Goal: Check status: Check status

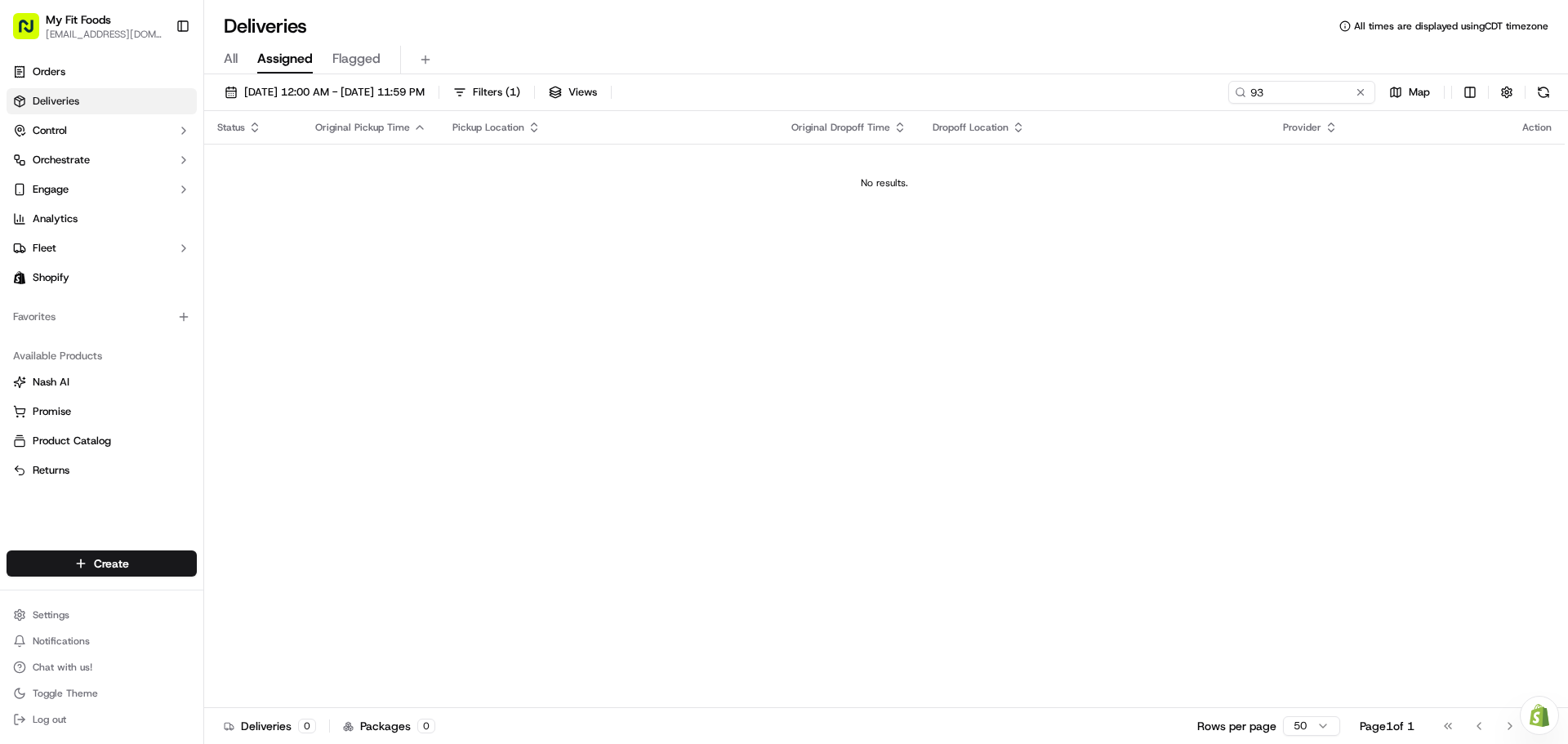
type input "9"
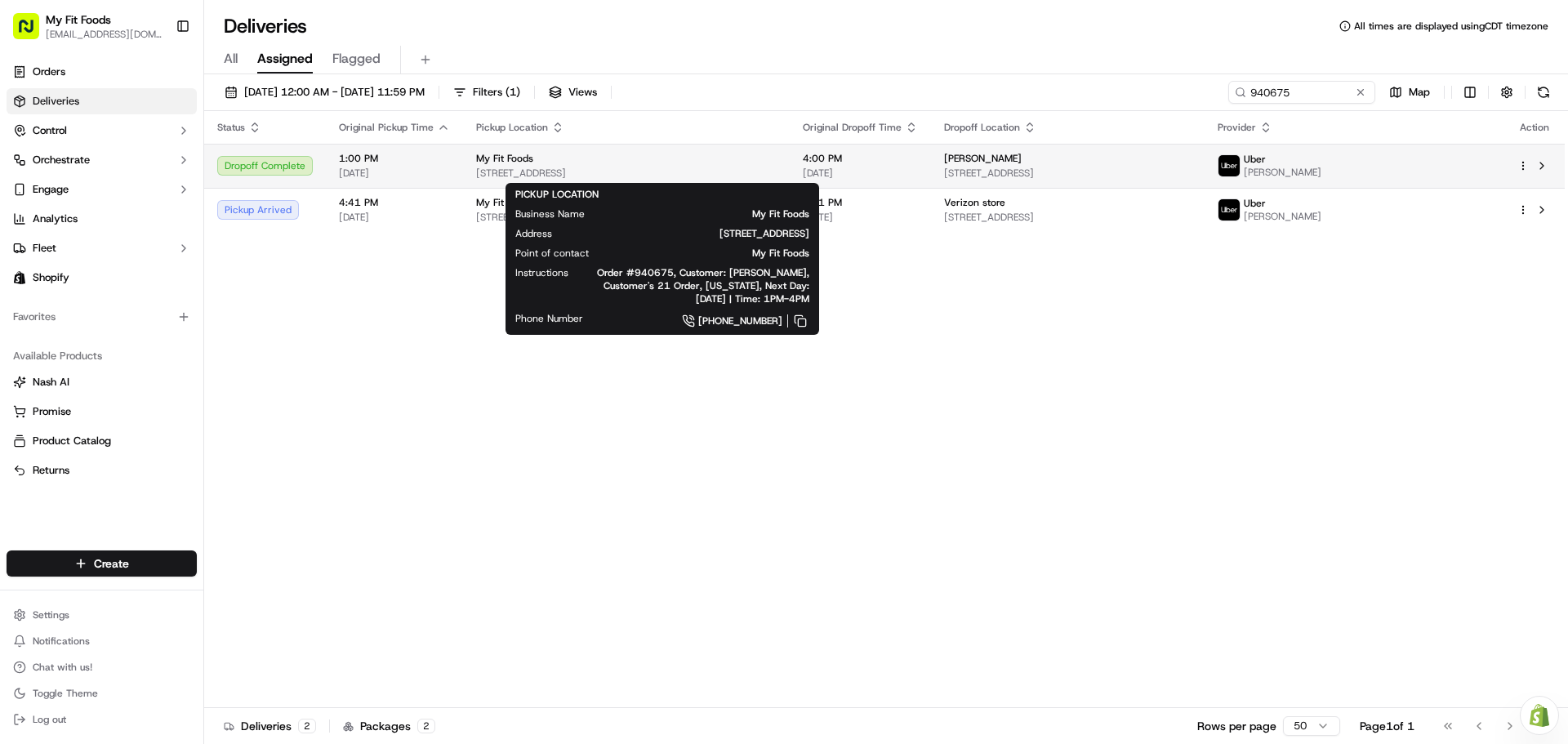
click at [704, 172] on span "[STREET_ADDRESS]" at bounding box center [625, 173] width 300 height 13
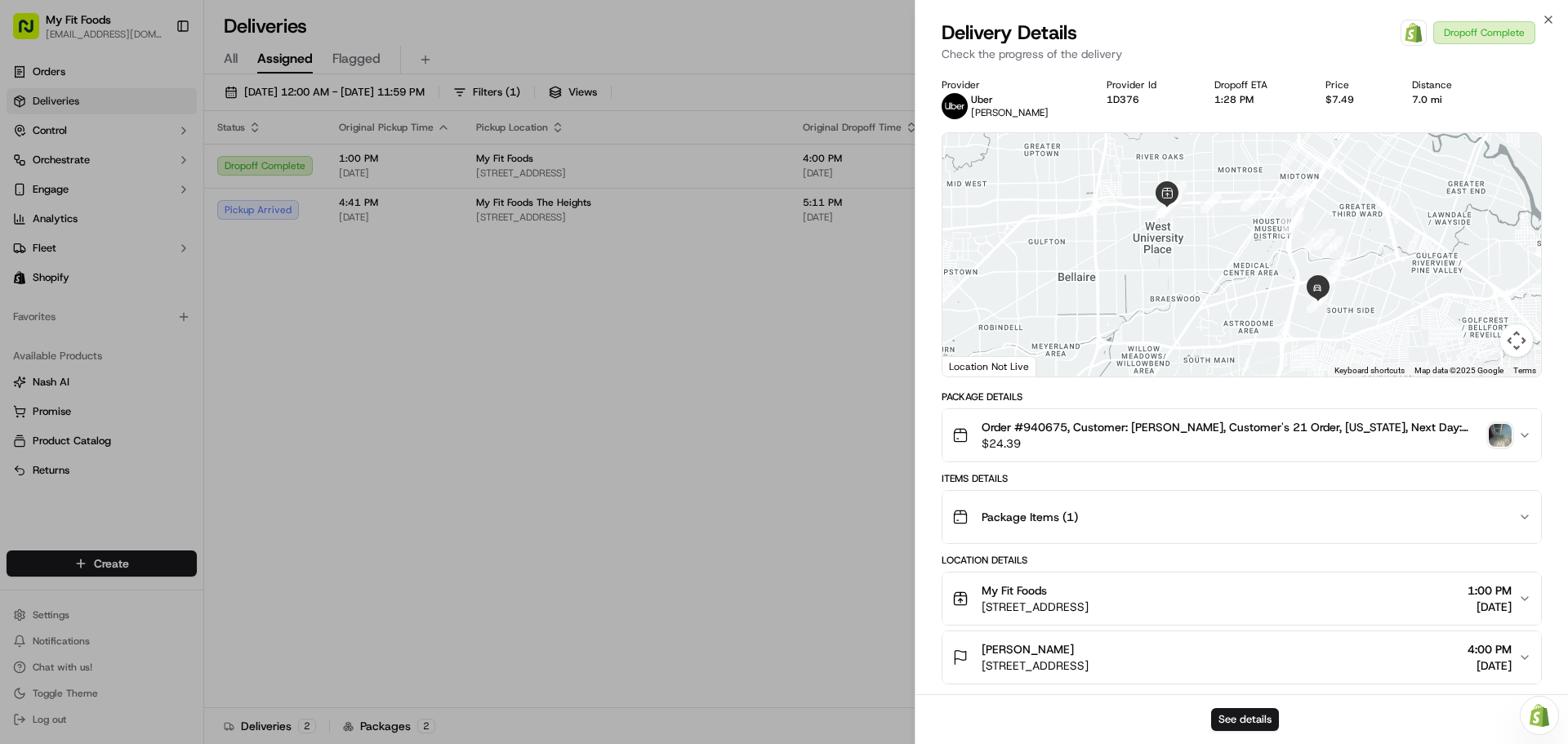
click at [1497, 434] on img "button" at bounding box center [1500, 435] width 23 height 23
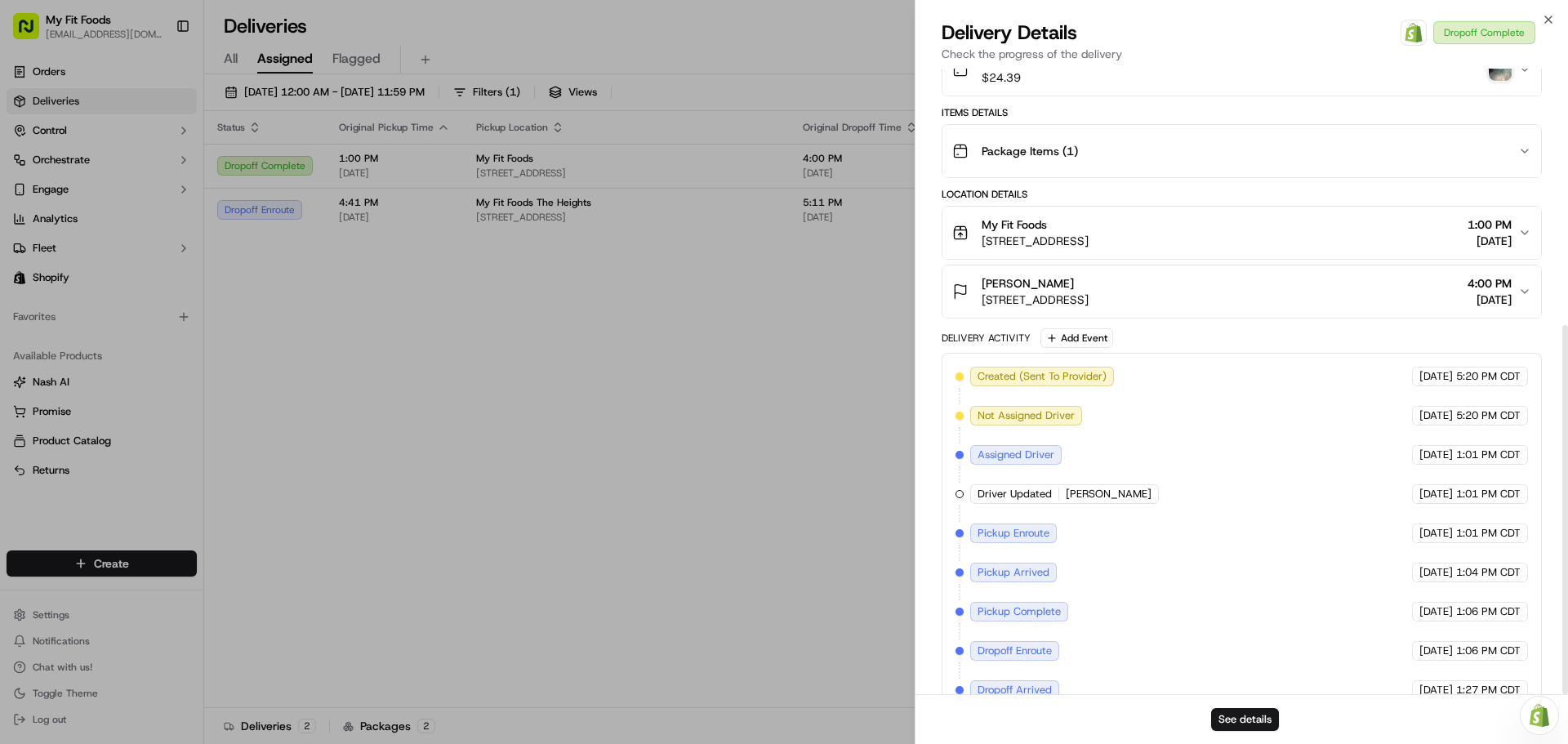
scroll to position [434, 0]
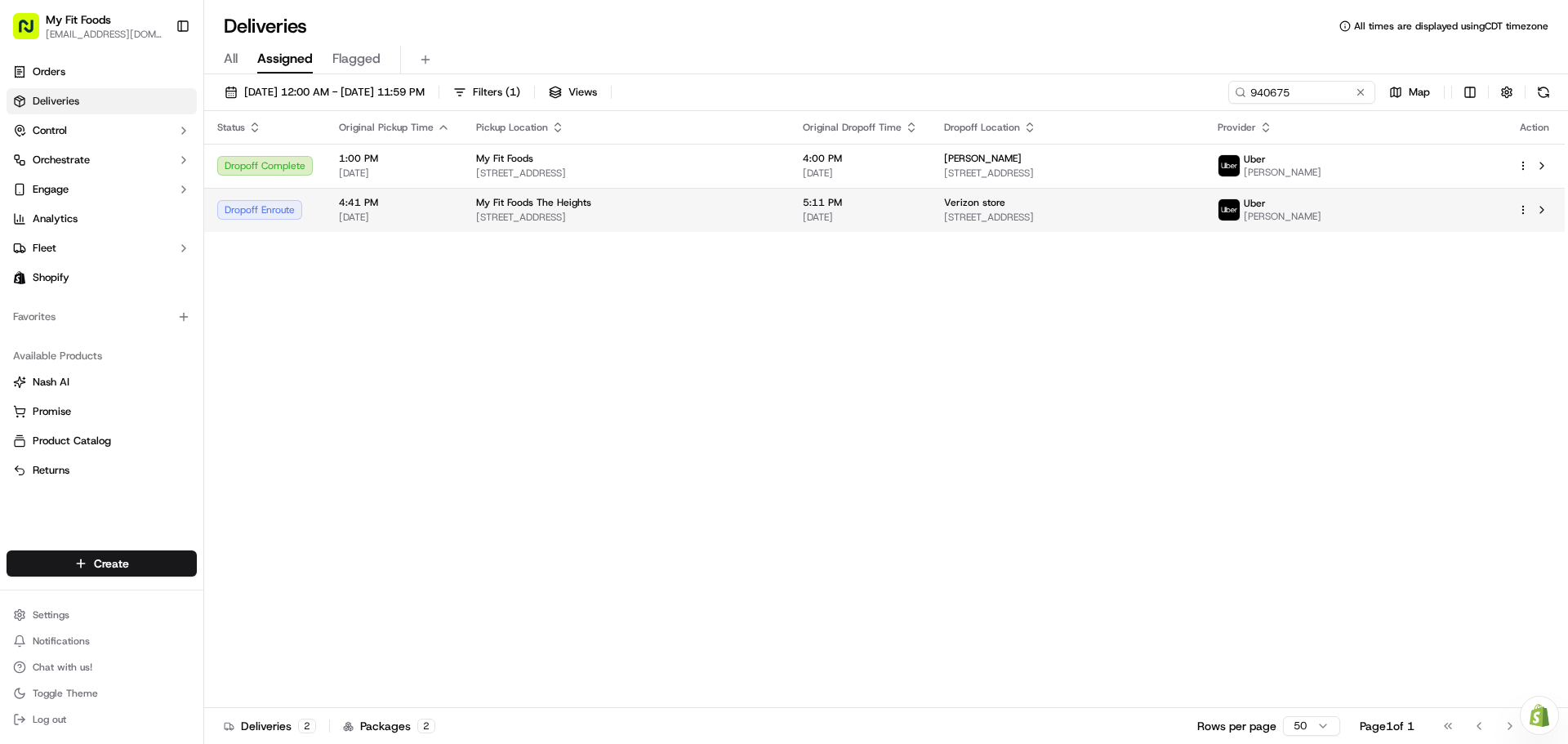
click at [715, 230] on td "My Fit Foods The Heights [STREET_ADDRESS]" at bounding box center [626, 209] width 327 height 45
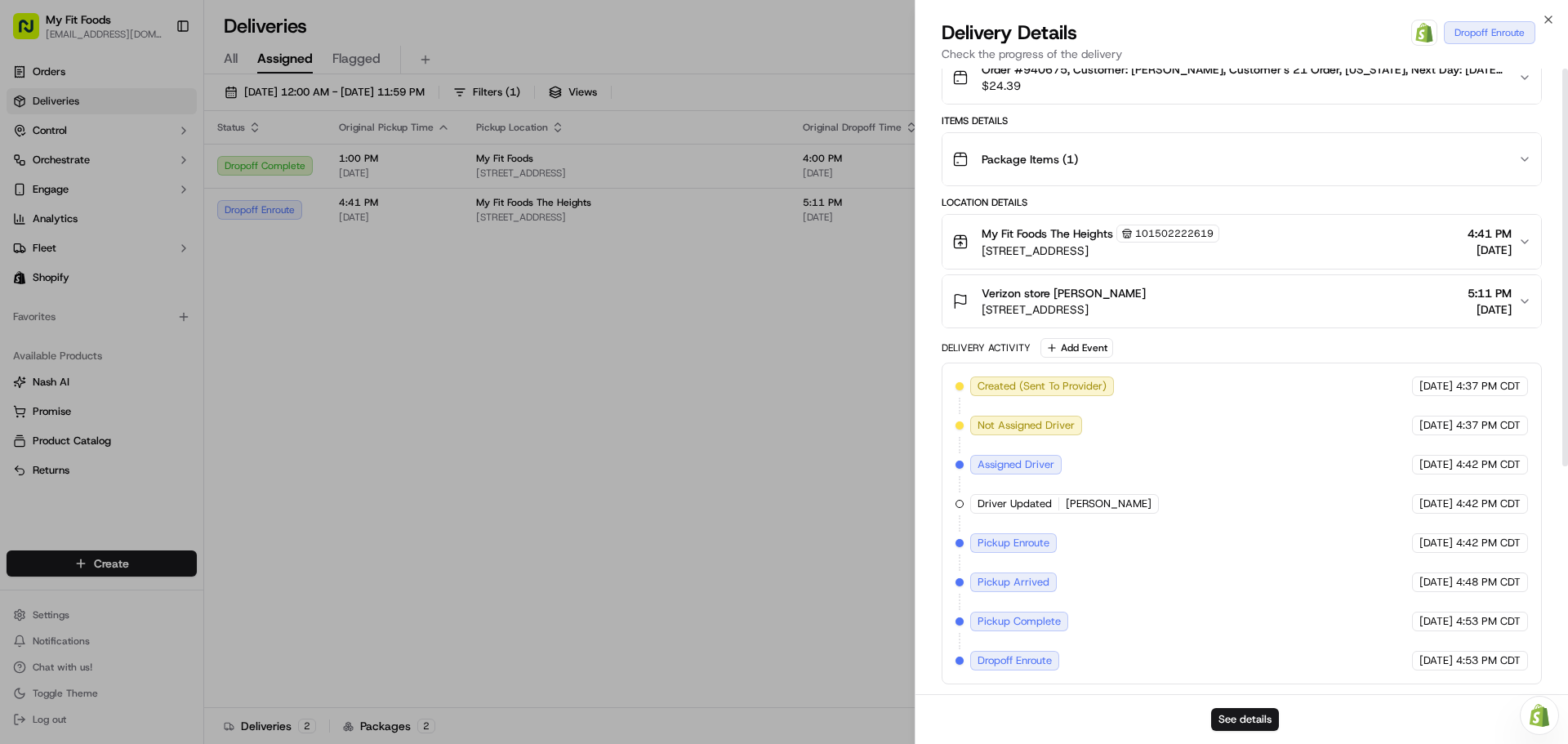
scroll to position [0, 0]
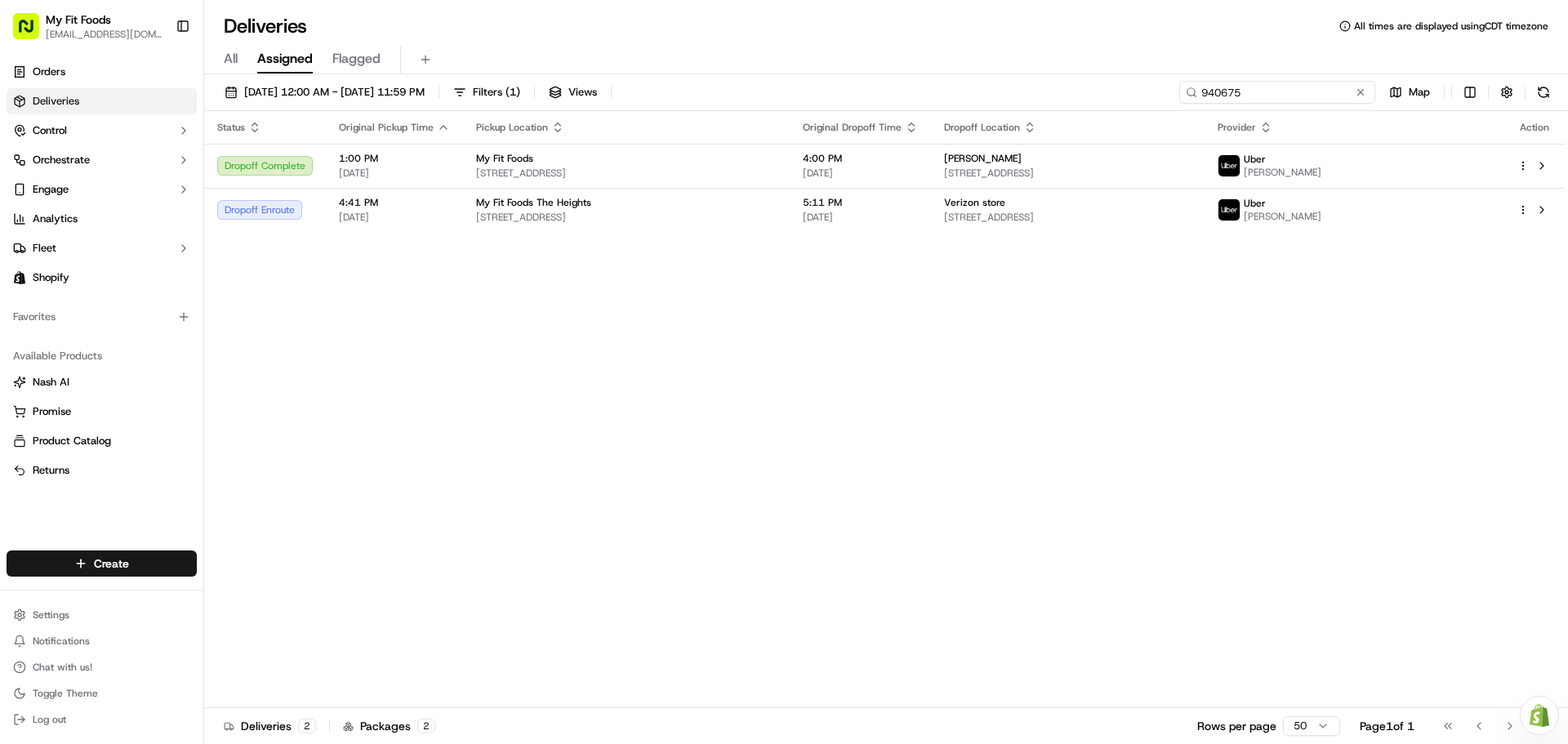
click at [1307, 86] on input "940675" at bounding box center [1276, 92] width 196 height 23
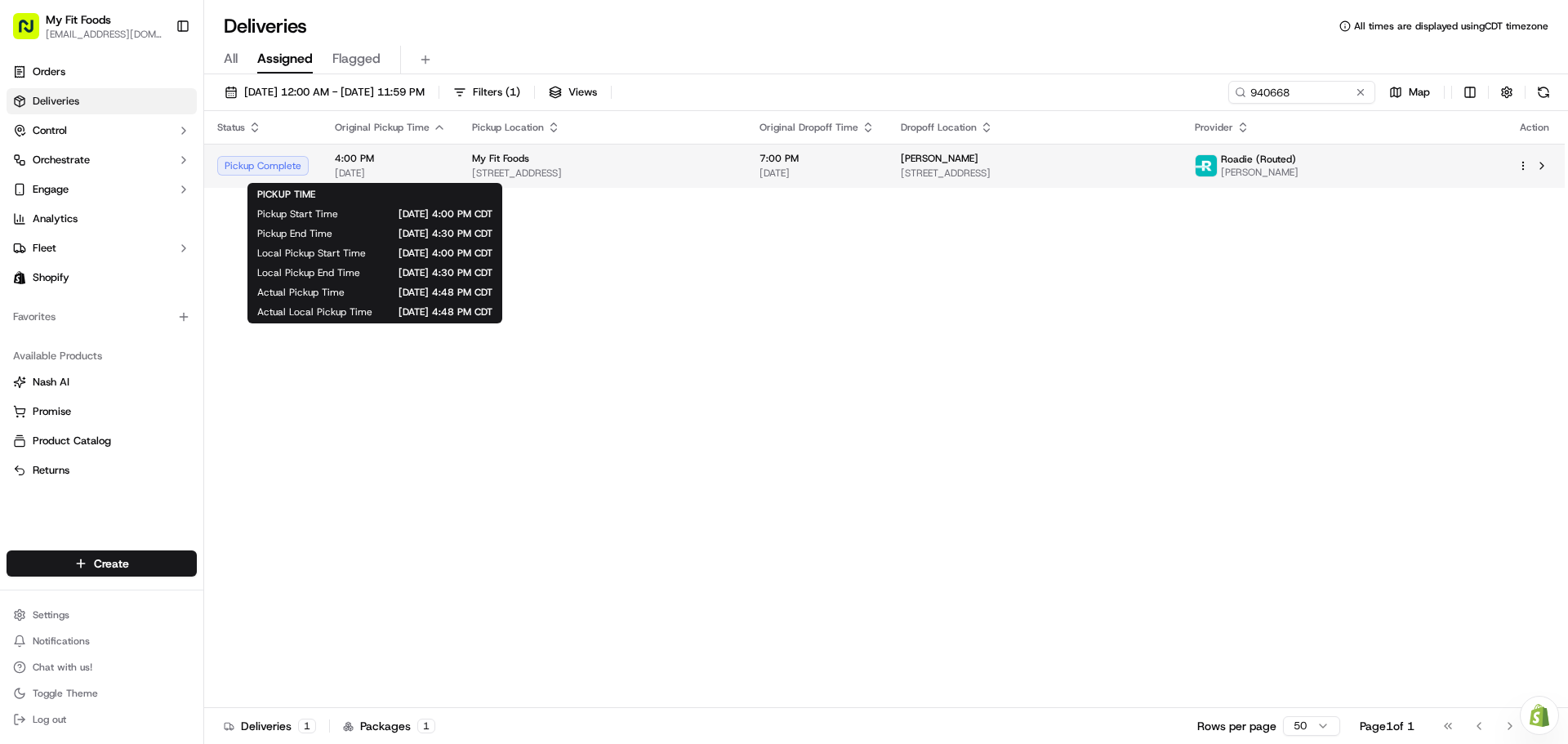
click at [425, 174] on span "[DATE]" at bounding box center [389, 173] width 111 height 13
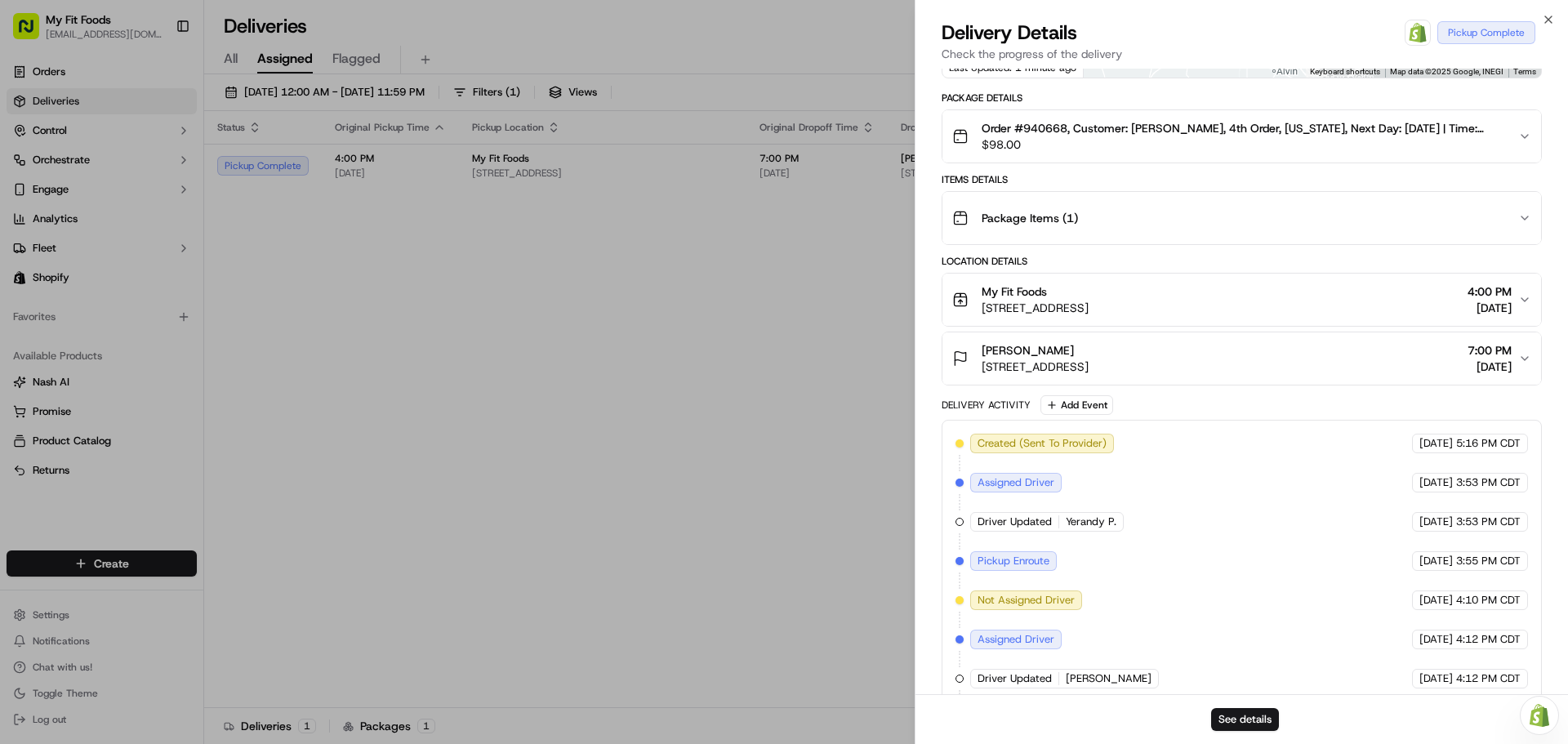
scroll to position [434, 0]
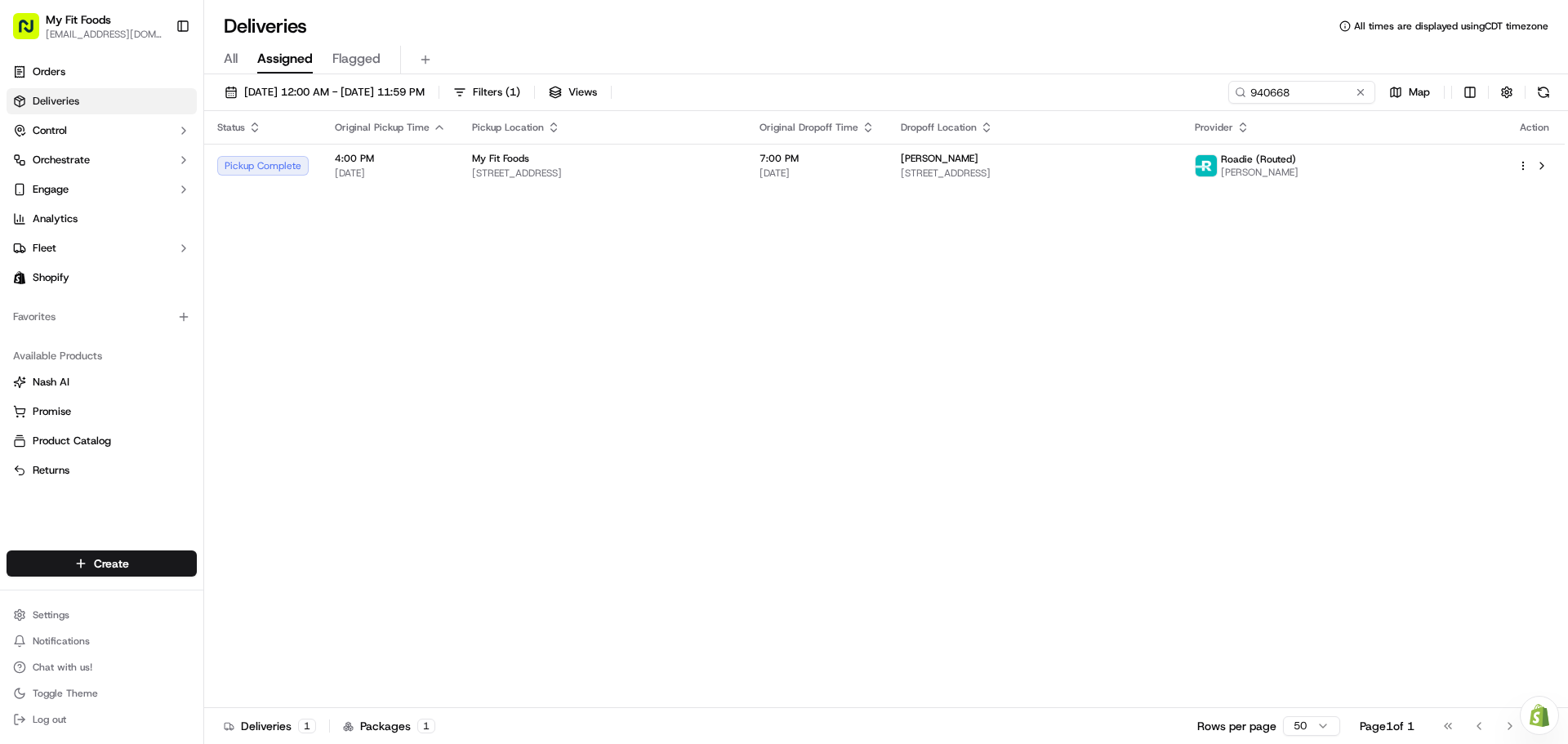
click at [856, 346] on div "Status Original Pickup Time Pickup Location Original Dropoff Time Dropoff Locat…" at bounding box center [884, 409] width 1361 height 597
click at [1306, 82] on input "940668" at bounding box center [1276, 92] width 196 height 23
type input "9"
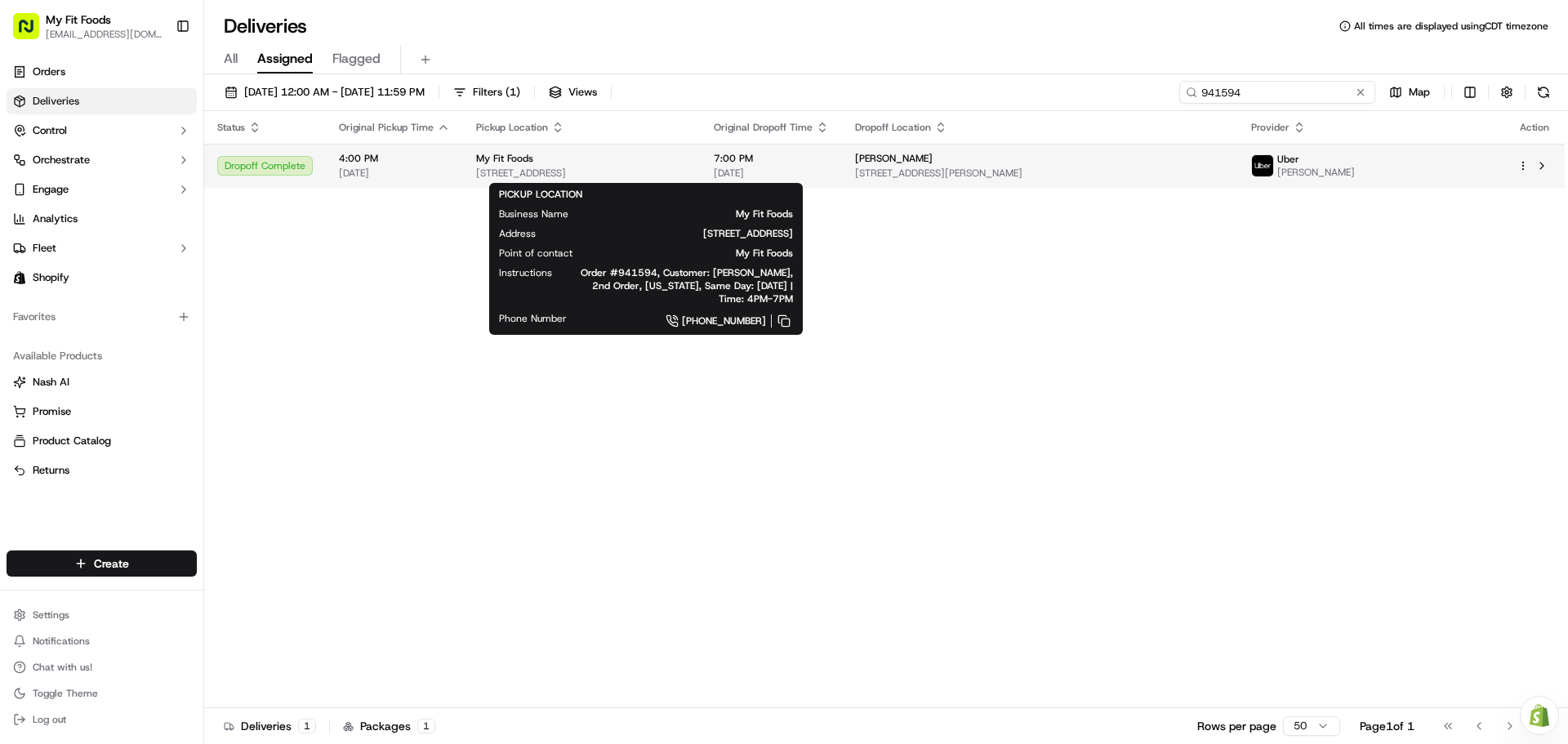
type input "941594"
click at [537, 162] on div "My Fit Foods" at bounding box center [581, 158] width 211 height 13
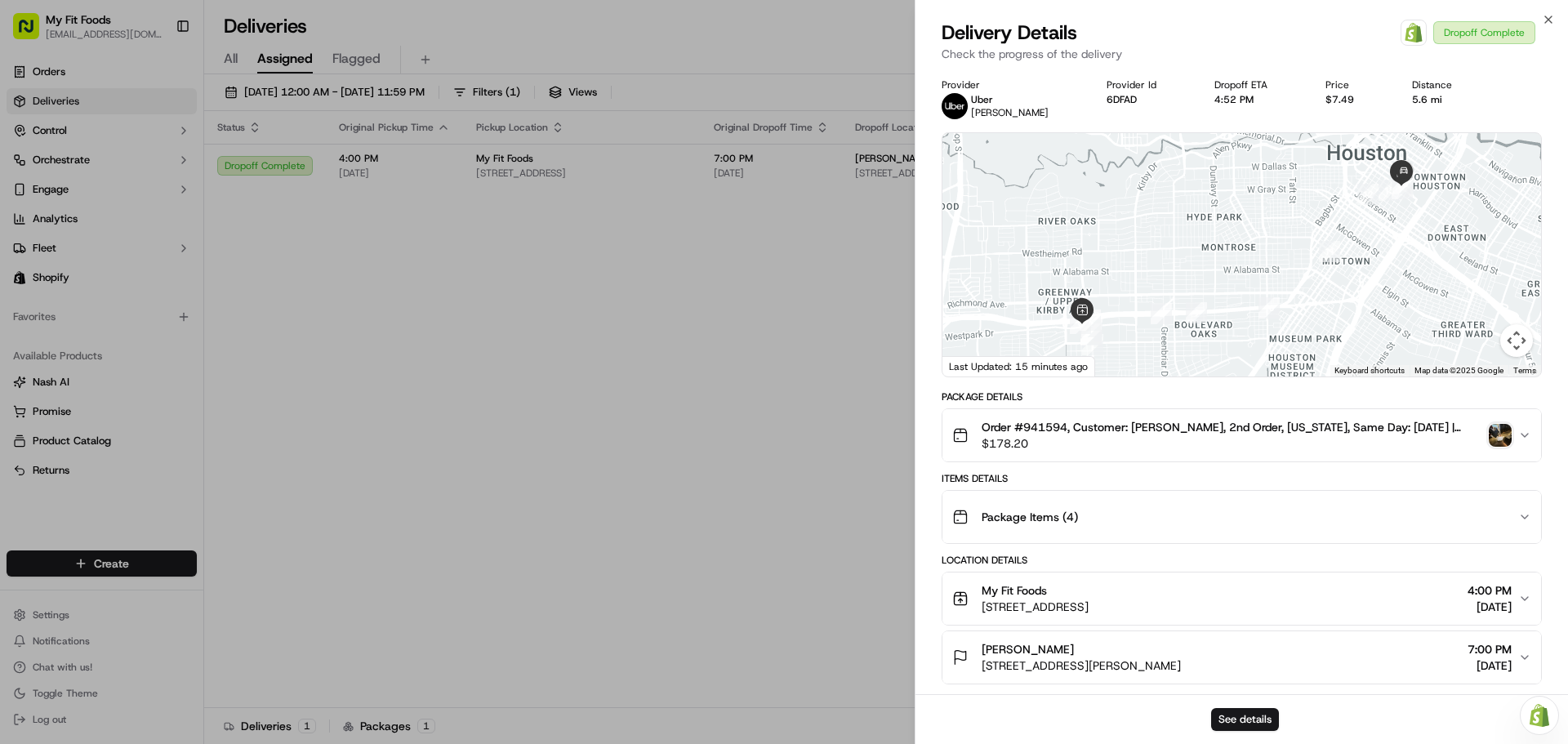
click at [1498, 434] on img "button" at bounding box center [1500, 435] width 23 height 23
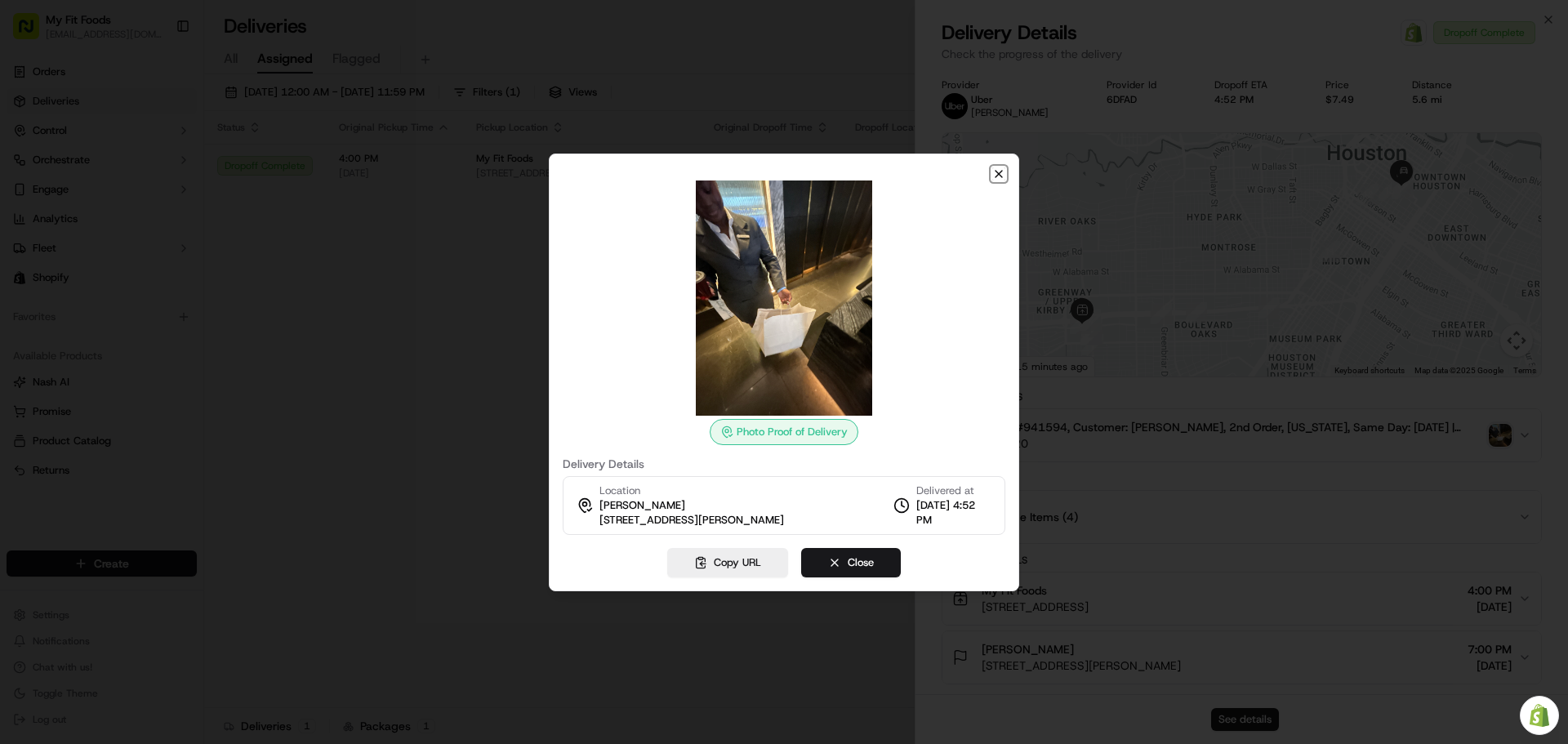
click at [996, 170] on icon "button" at bounding box center [999, 174] width 13 height 13
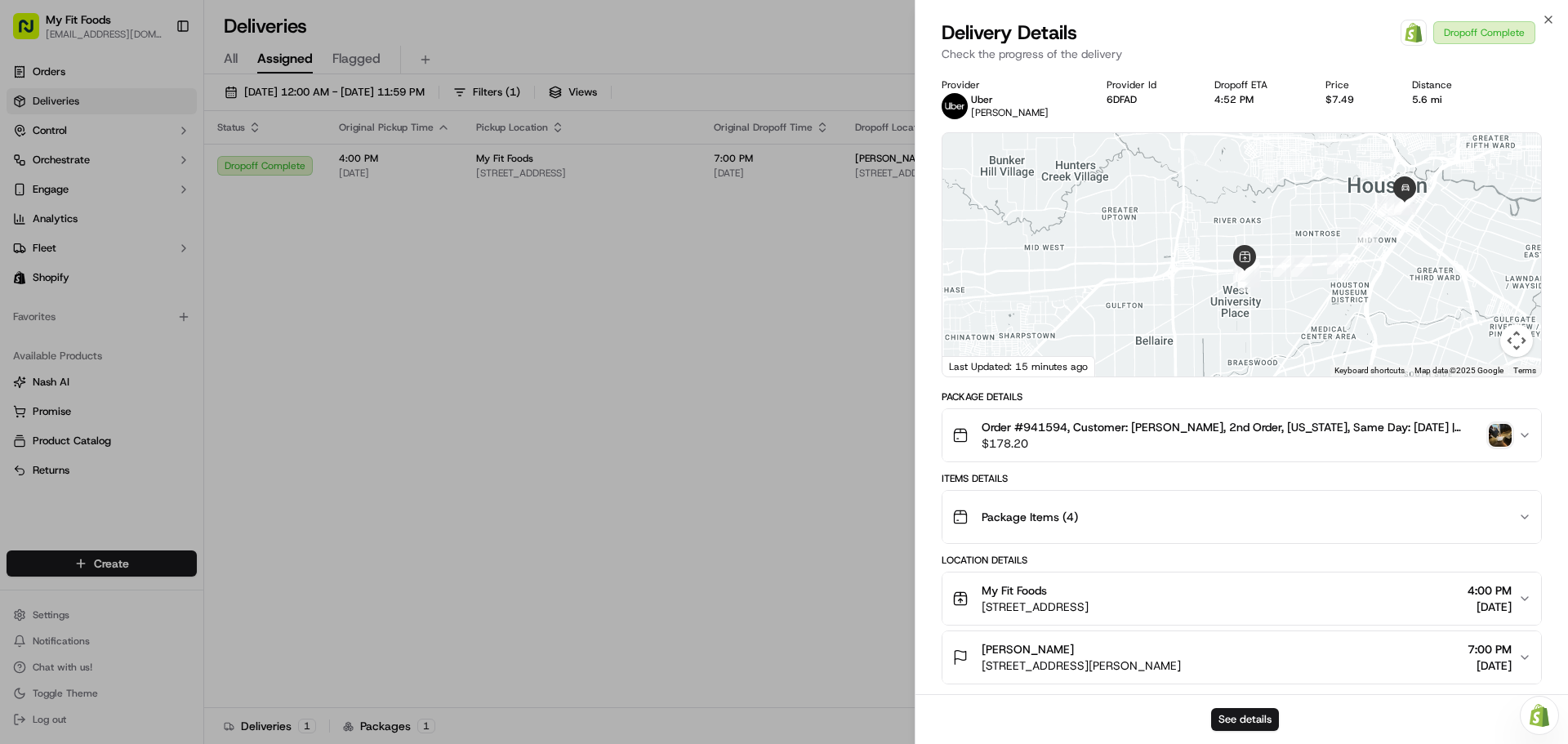
click at [1245, 600] on div "My Fit Foods [STREET_ADDRESS] 4:00 PM [DATE]" at bounding box center [1235, 598] width 566 height 32
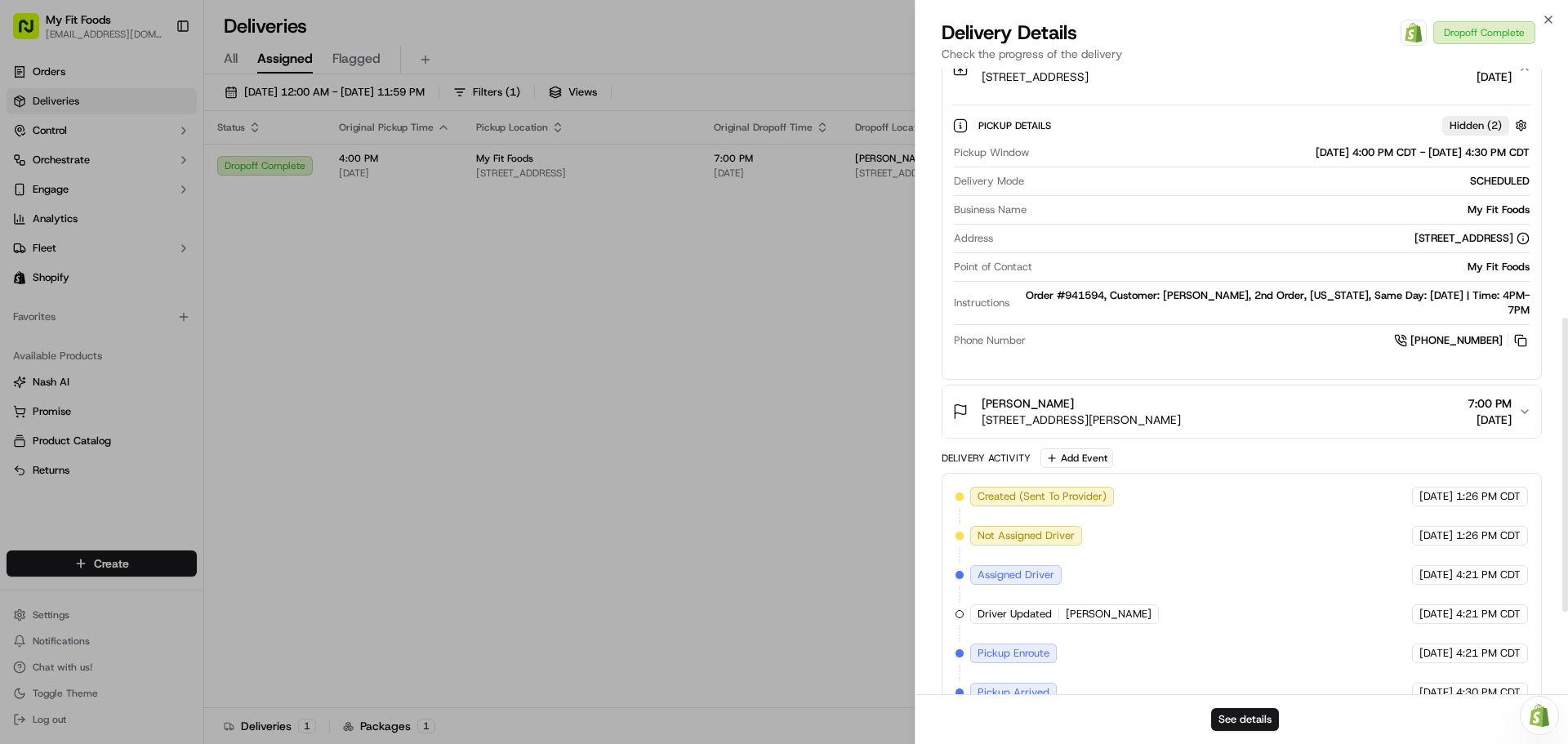
scroll to position [485, 0]
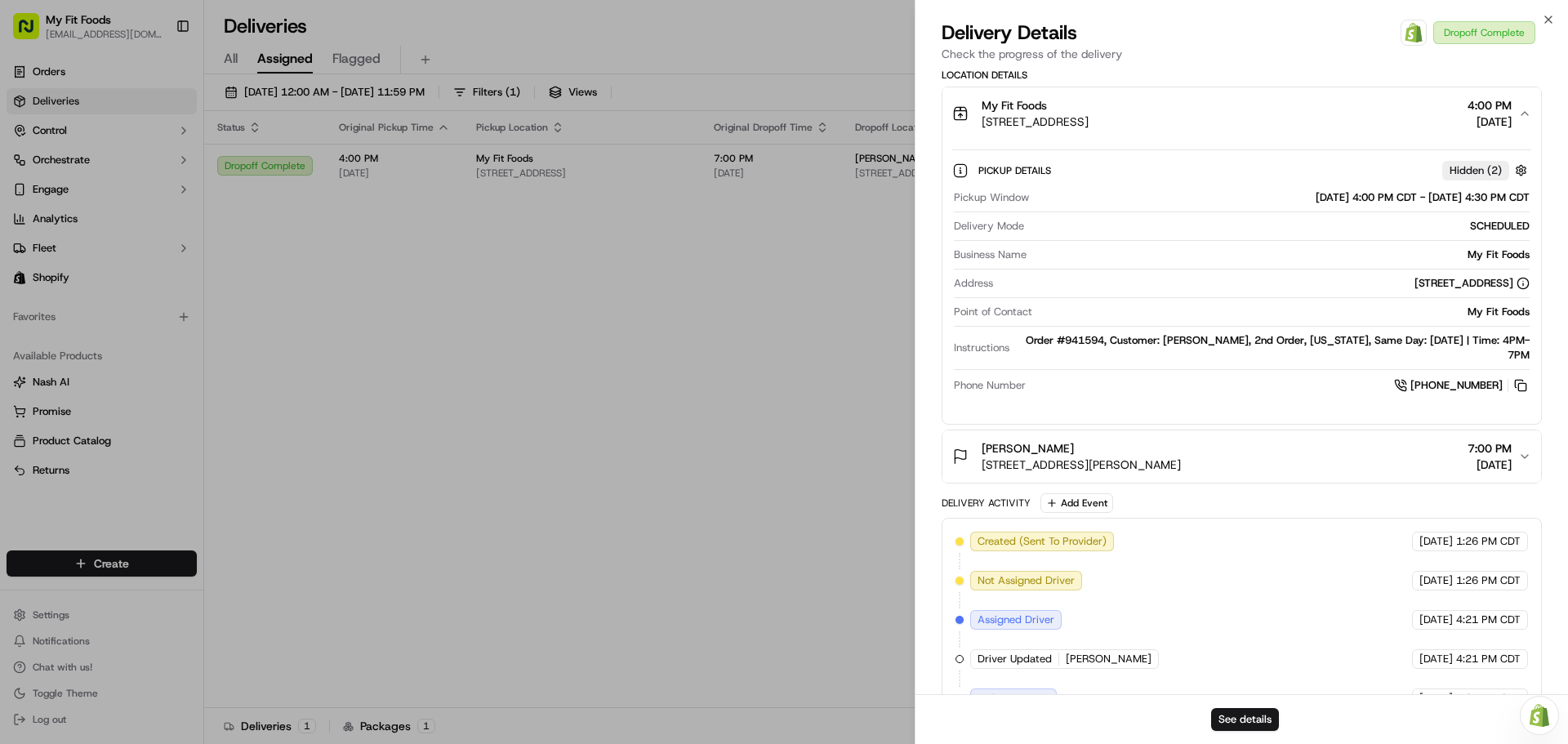
click at [1239, 287] on div "[STREET_ADDRESS]" at bounding box center [1264, 283] width 530 height 15
drag, startPoint x: 1240, startPoint y: 287, endPoint x: 1435, endPoint y: 295, distance: 195.2
click at [1435, 295] on div "Address [STREET_ADDRESS]" at bounding box center [1242, 286] width 576 height 22
click at [1326, 397] on div "Pickup Details Hidden ( 2 ) Pickup Window [DATE] 4:00 PM CDT - [DATE] 4:30 PM C…" at bounding box center [1242, 281] width 599 height 284
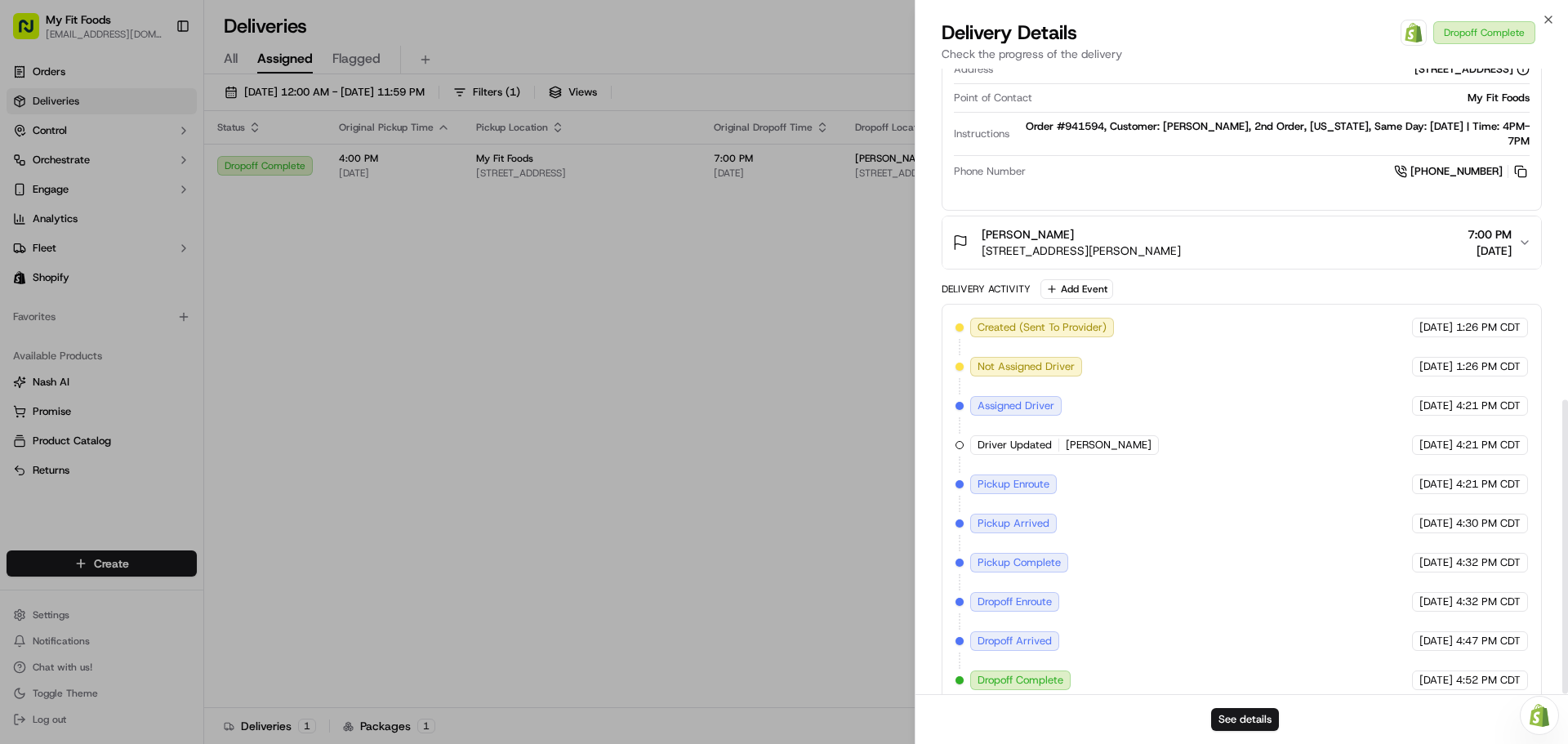
scroll to position [704, 0]
